Goal: Task Accomplishment & Management: Use online tool/utility

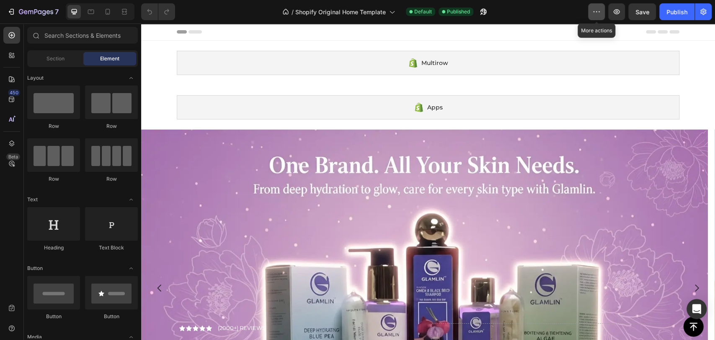
click at [598, 10] on icon "button" at bounding box center [596, 12] width 8 height 8
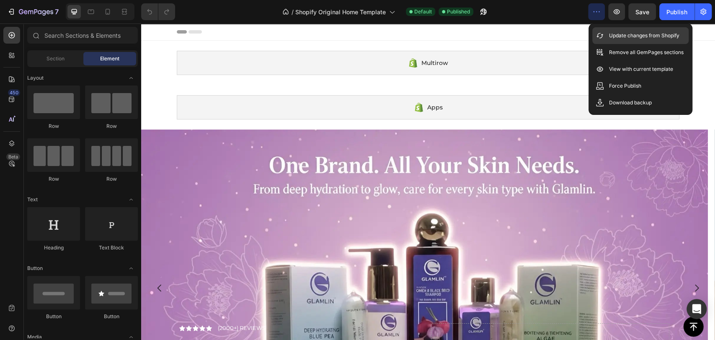
click at [600, 29] on div "Update changes from Shopify" at bounding box center [640, 35] width 96 height 17
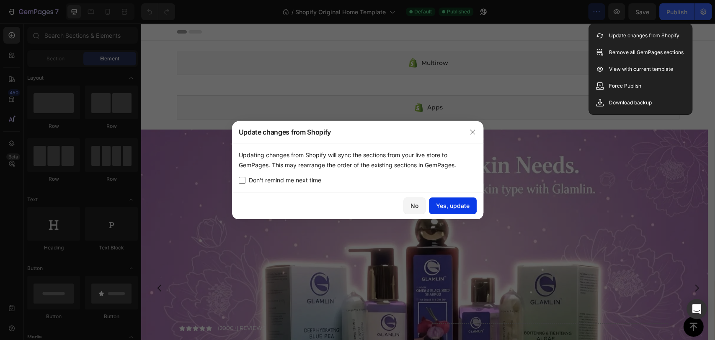
click at [446, 208] on div "Yes, update" at bounding box center [453, 205] width 34 height 9
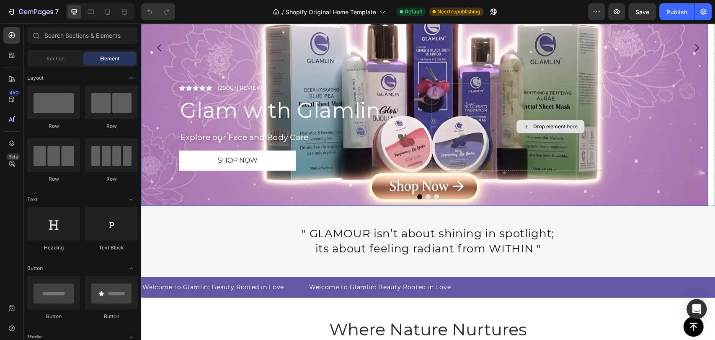
scroll to position [93, 0]
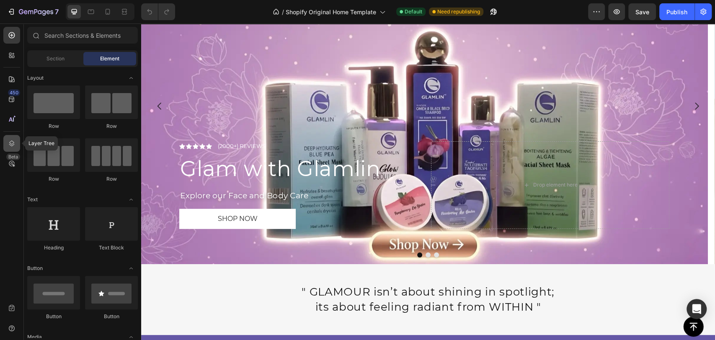
click at [10, 139] on icon at bounding box center [12, 143] width 8 height 8
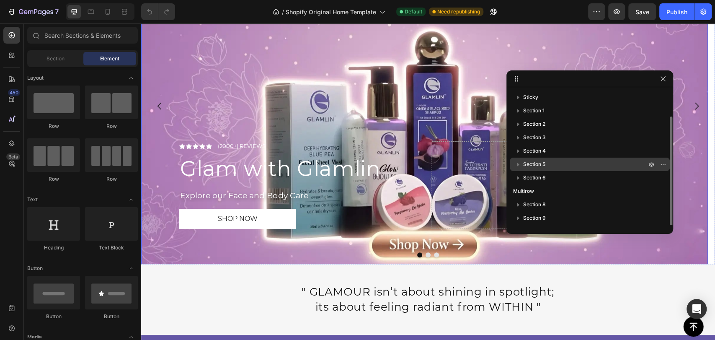
scroll to position [13, 0]
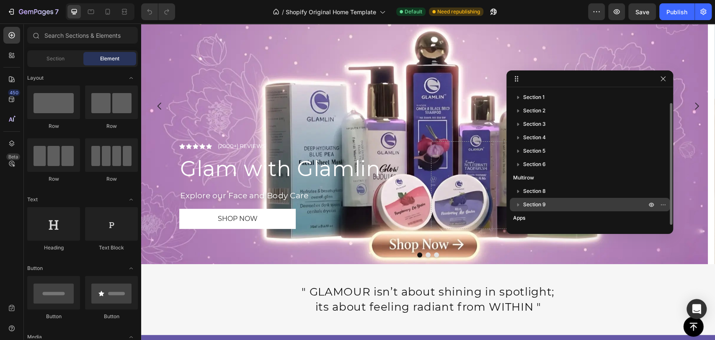
click at [543, 204] on span "Section 9" at bounding box center [534, 204] width 23 height 8
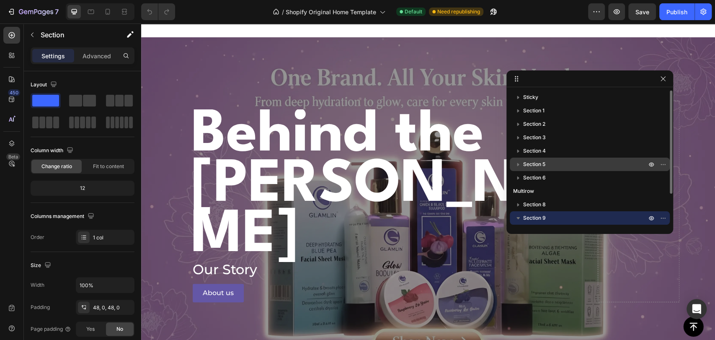
scroll to position [937, 0]
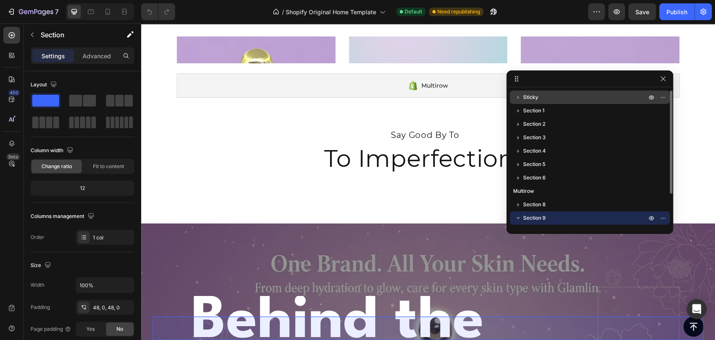
click at [553, 92] on div "Sticky" at bounding box center [589, 97] width 153 height 13
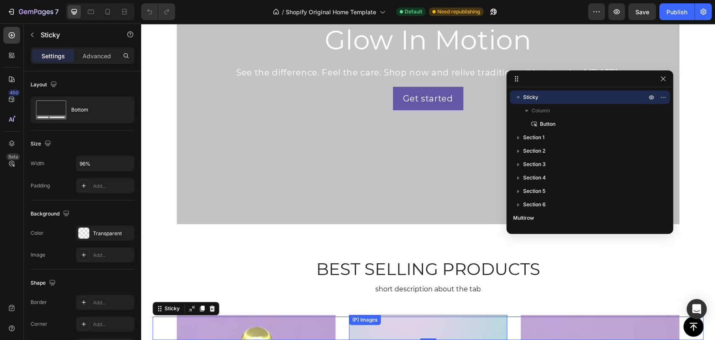
scroll to position [657, 0]
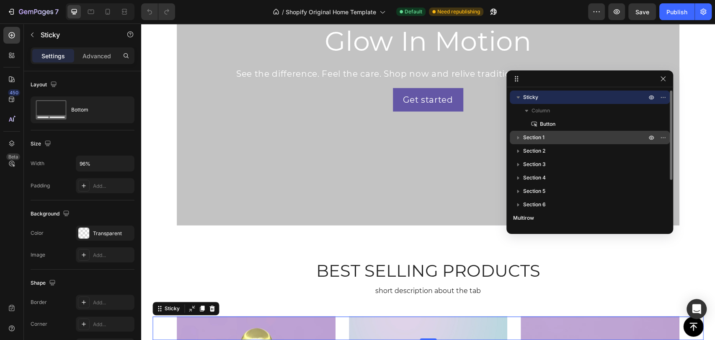
click at [559, 139] on p "Section 1" at bounding box center [585, 137] width 125 height 8
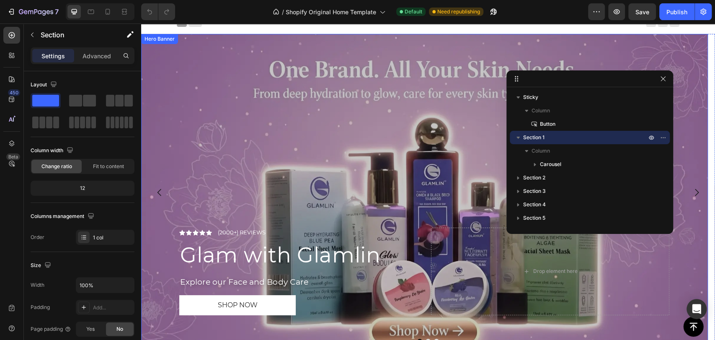
scroll to position [0, 0]
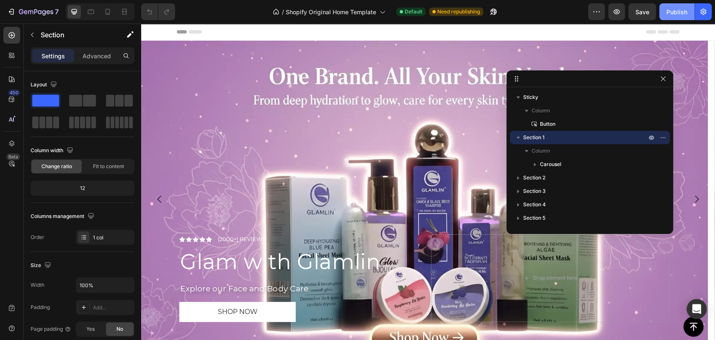
click at [671, 14] on div "Publish" at bounding box center [677, 12] width 21 height 9
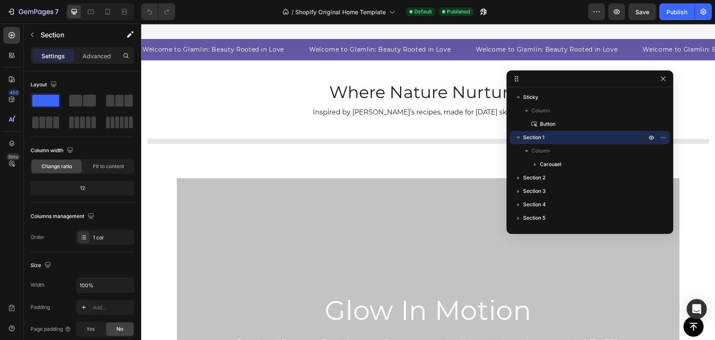
scroll to position [279, 0]
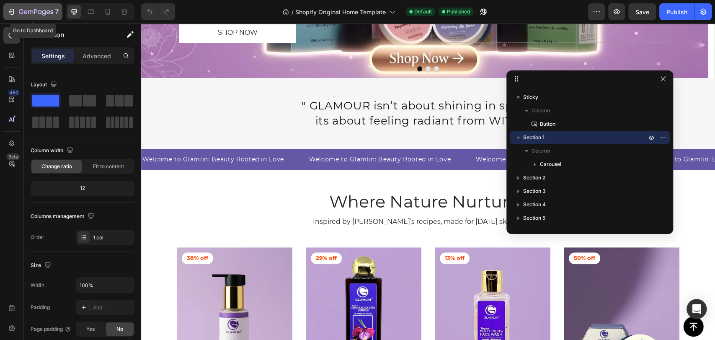
click at [22, 11] on icon "button" at bounding box center [36, 12] width 34 height 7
